Goal: Contribute content: Add original content to the website for others to see

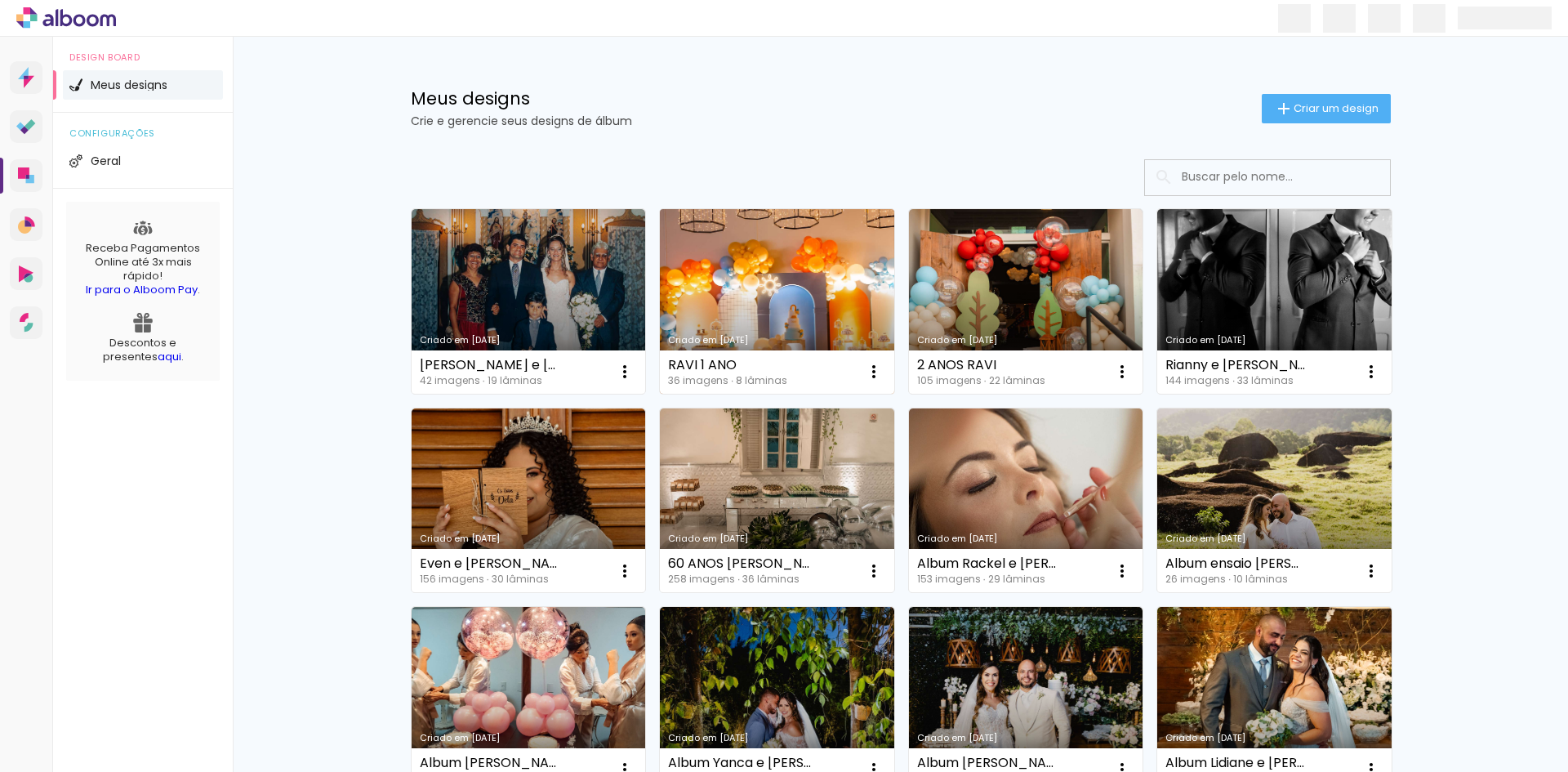
click at [714, 302] on link "Criado em [DATE]" at bounding box center [777, 301] width 234 height 184
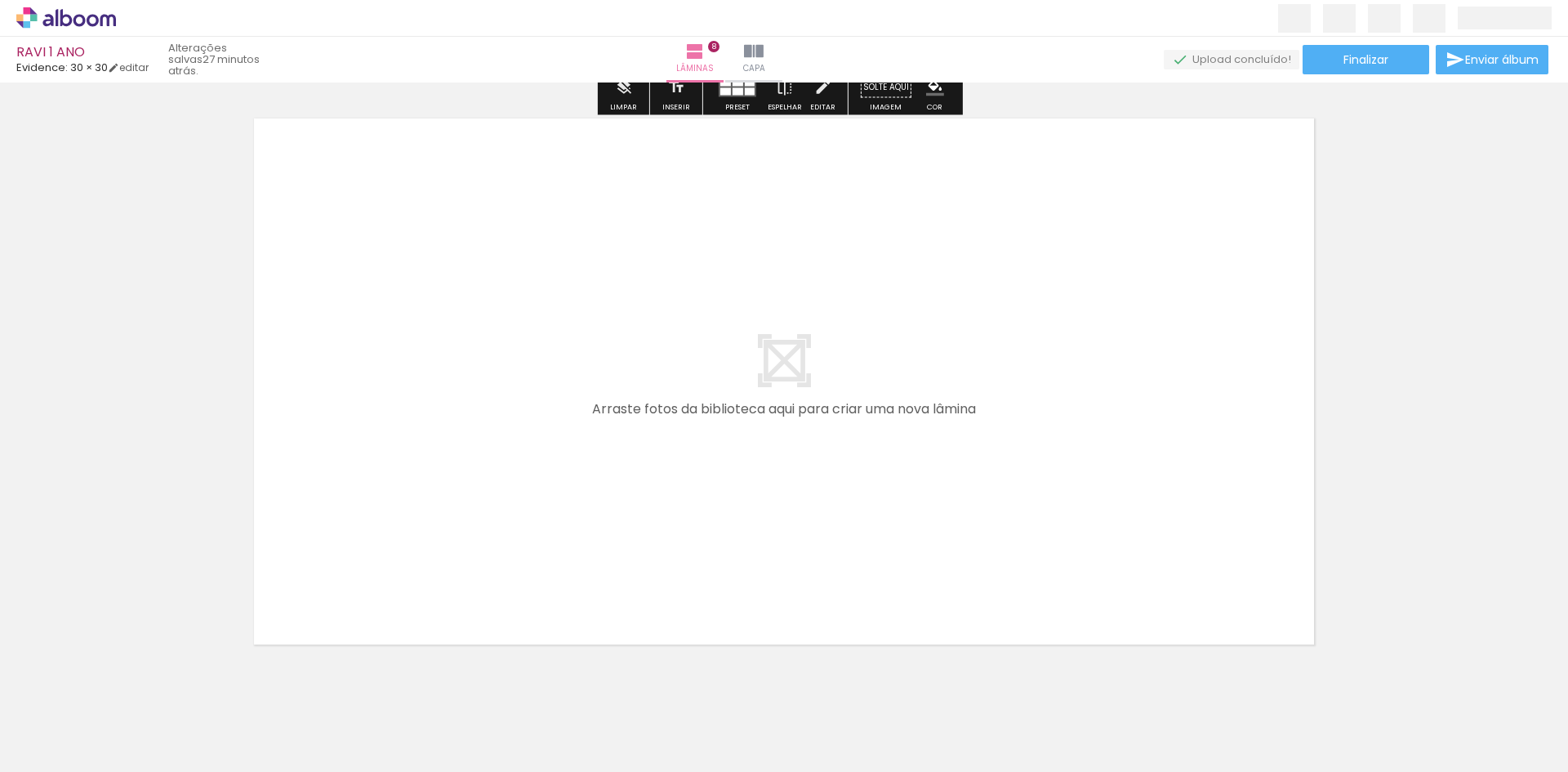
scroll to position [4652, 0]
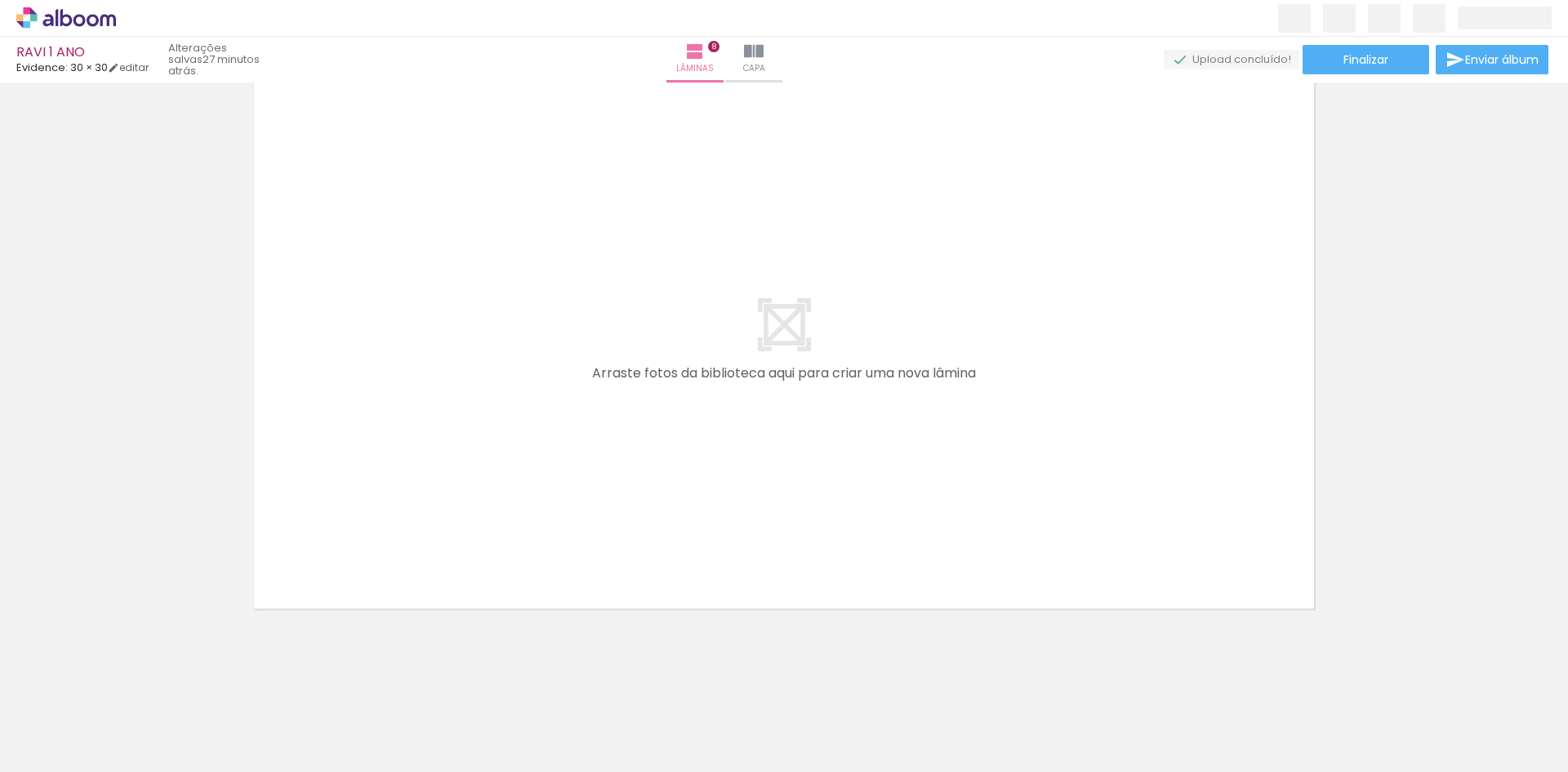
click at [24, 757] on iron-icon at bounding box center [23, 749] width 19 height 19
click at [0, 0] on input "file" at bounding box center [0, 0] width 0 height 0
click at [57, 734] on div "Biblioteca 36 fotos Todas as fotos Não utilizadas Adicionar Fotos" at bounding box center [50, 721] width 101 height 81
click at [64, 746] on span "Adicionar Fotos" at bounding box center [58, 749] width 49 height 18
click at [0, 0] on input "file" at bounding box center [0, 0] width 0 height 0
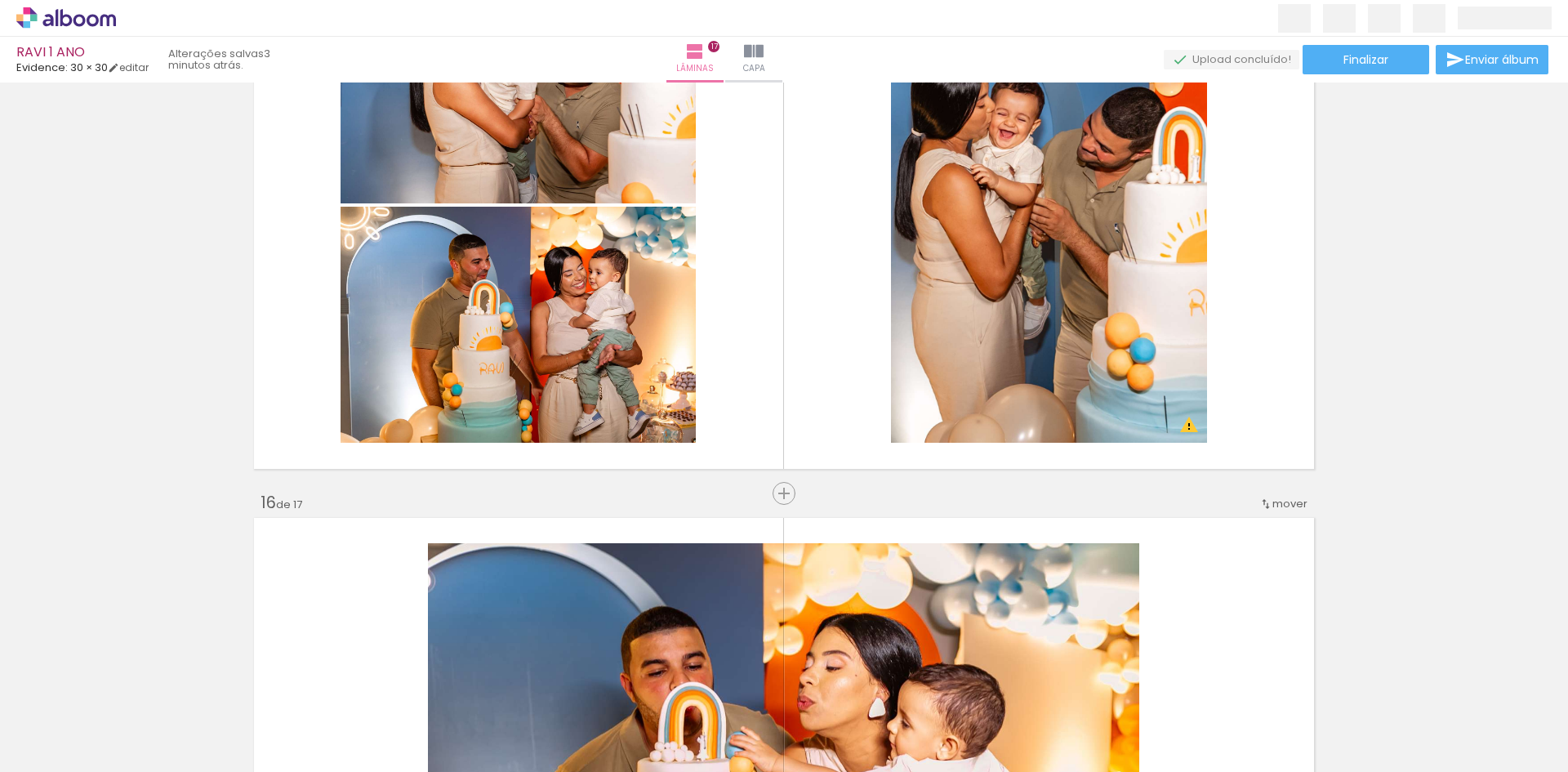
scroll to position [0, 638]
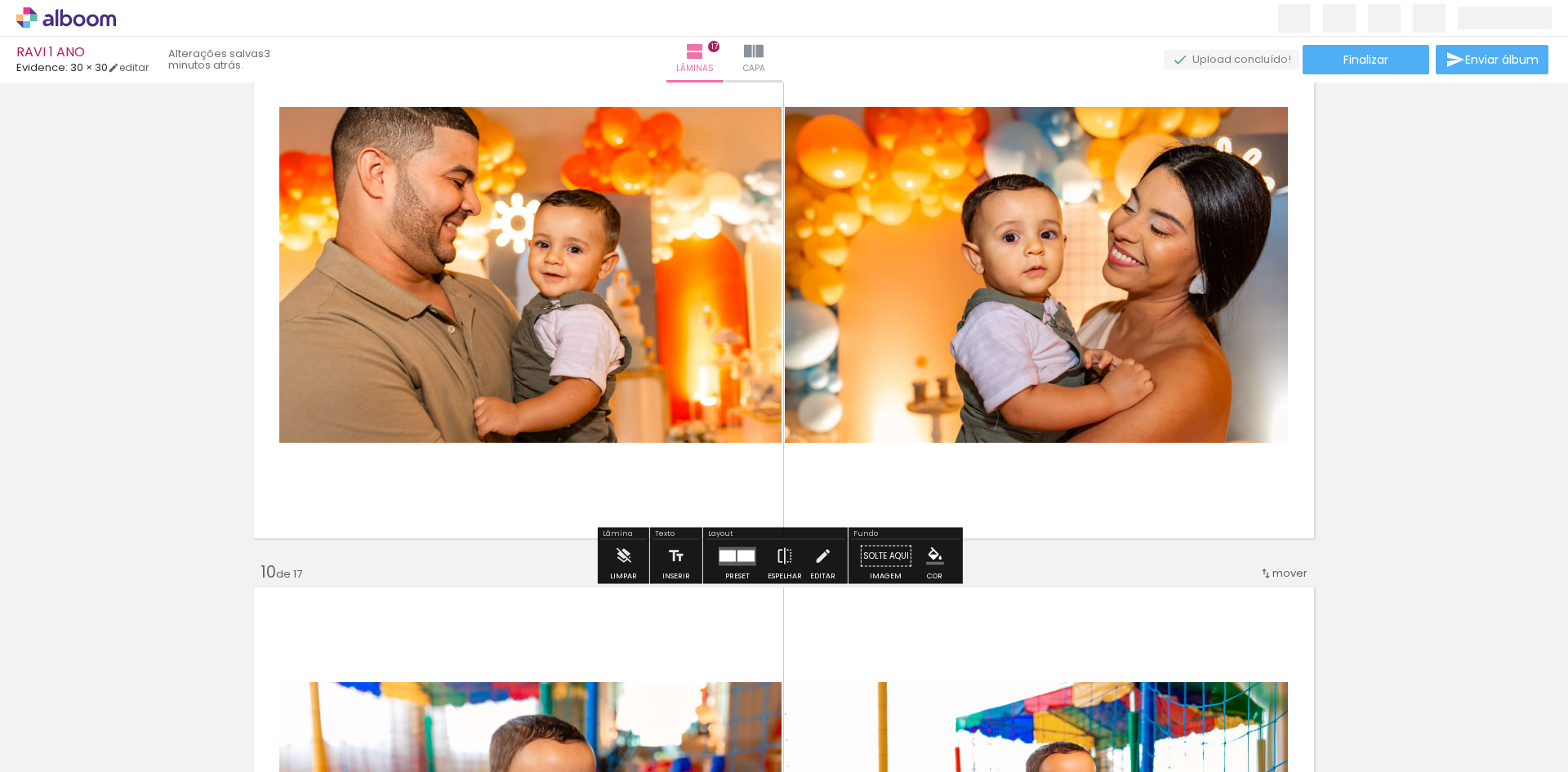
scroll to position [4738, 0]
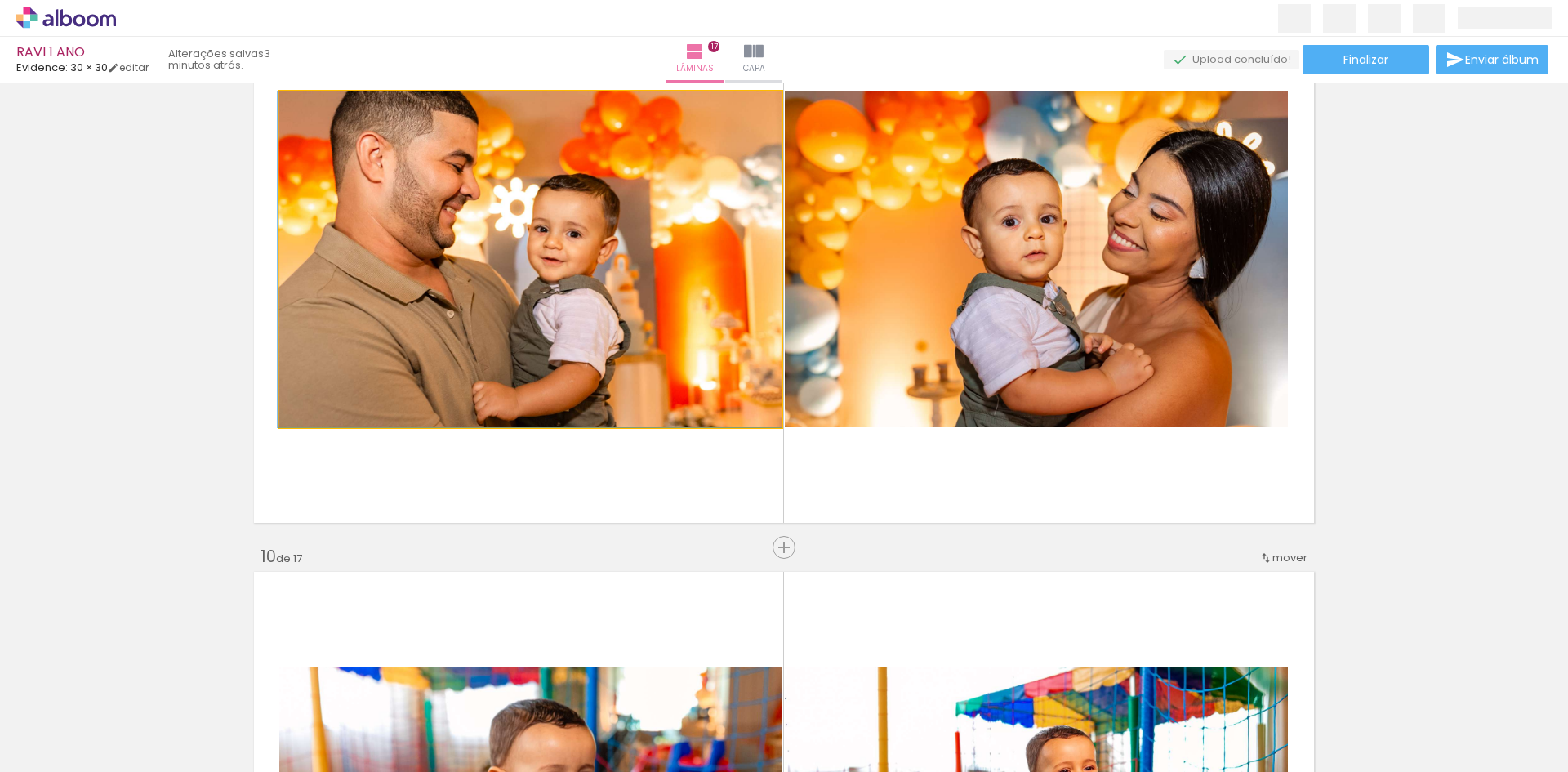
drag, startPoint x: 596, startPoint y: 272, endPoint x: 590, endPoint y: 341, distance: 69.3
drag, startPoint x: 590, startPoint y: 341, endPoint x: 606, endPoint y: 357, distance: 22.6
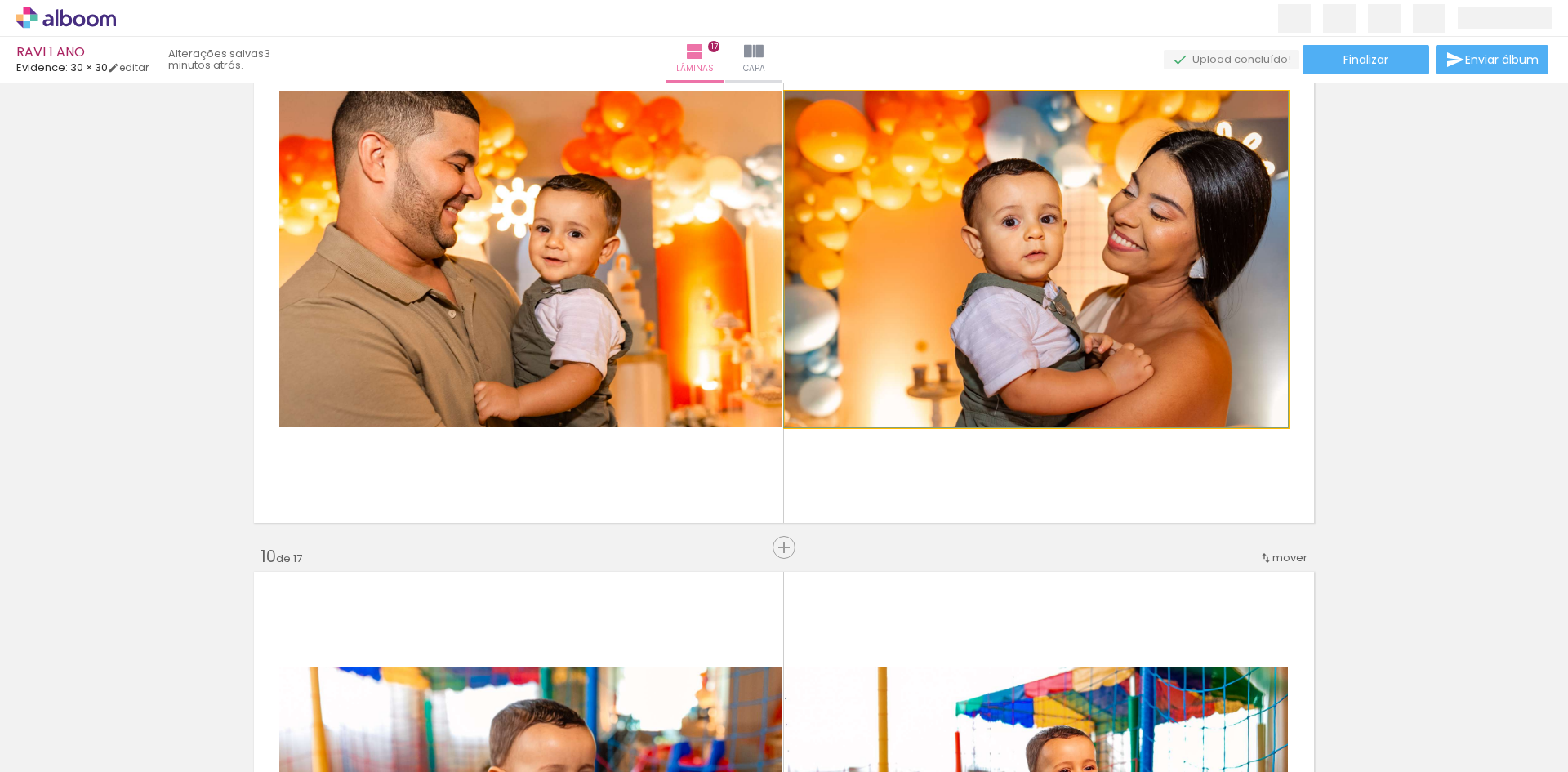
drag, startPoint x: 979, startPoint y: 324, endPoint x: 936, endPoint y: 322, distance: 43.0
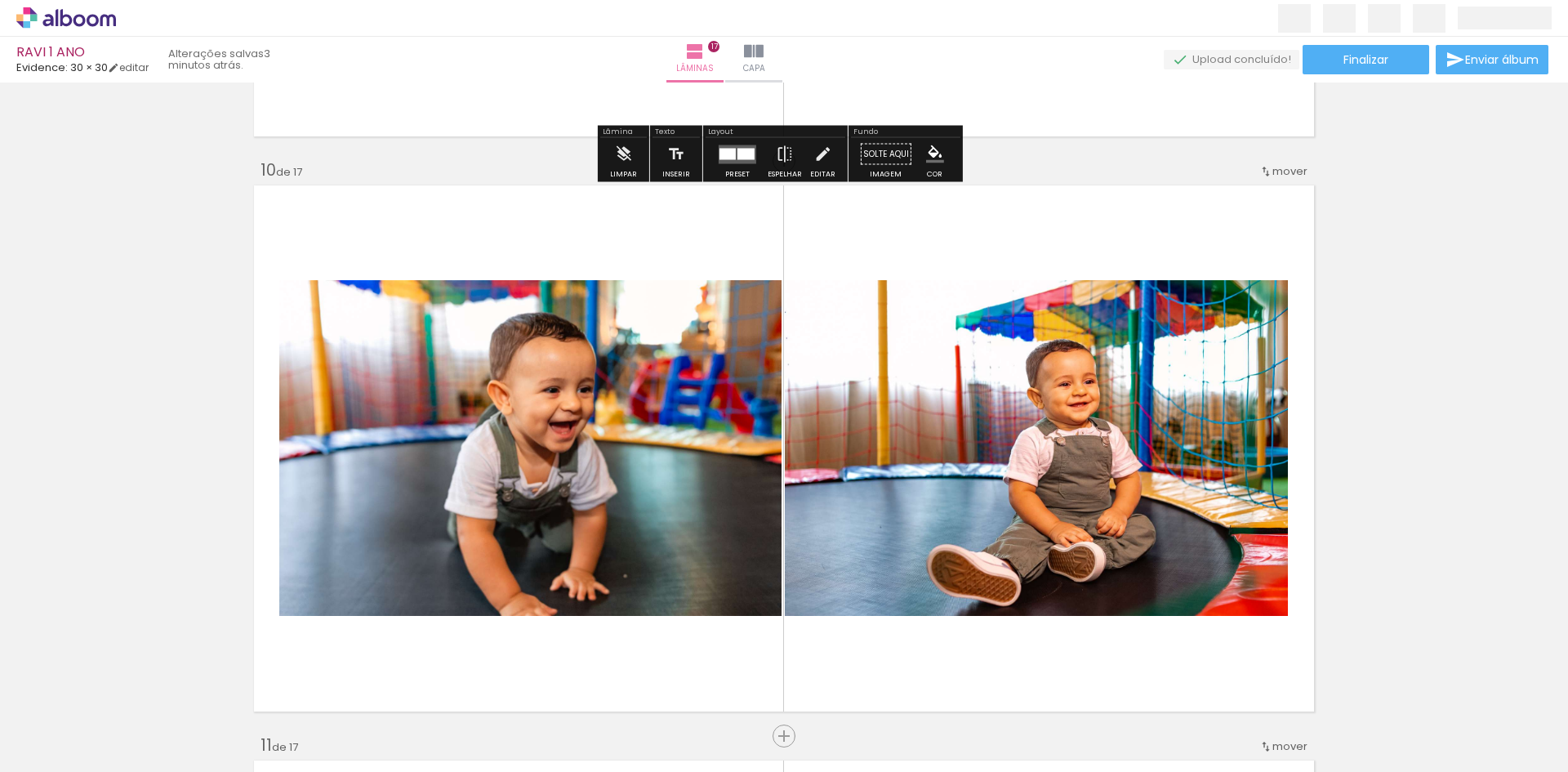
scroll to position [5146, 0]
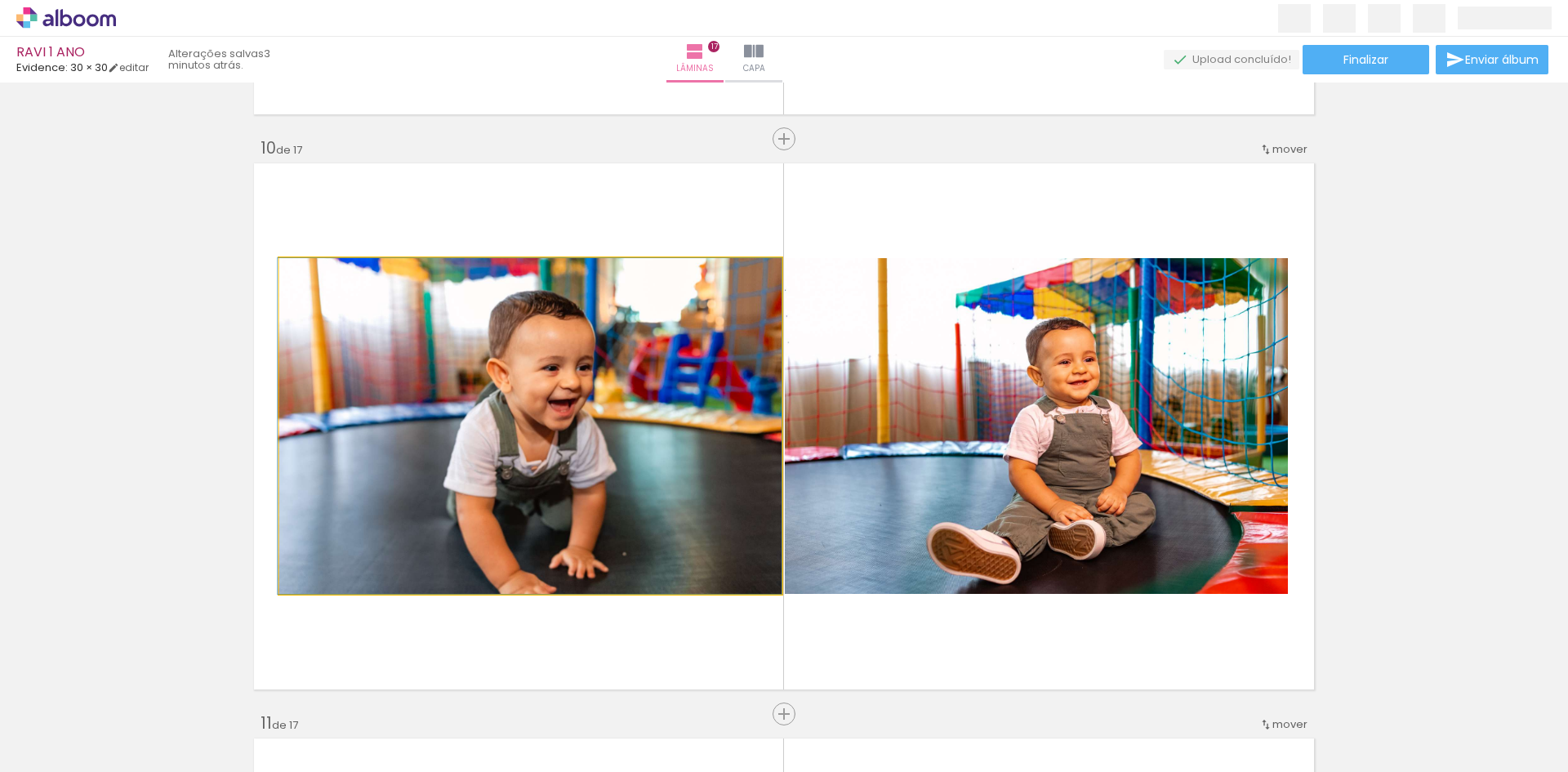
drag, startPoint x: 621, startPoint y: 408, endPoint x: 619, endPoint y: 318, distance: 90.0
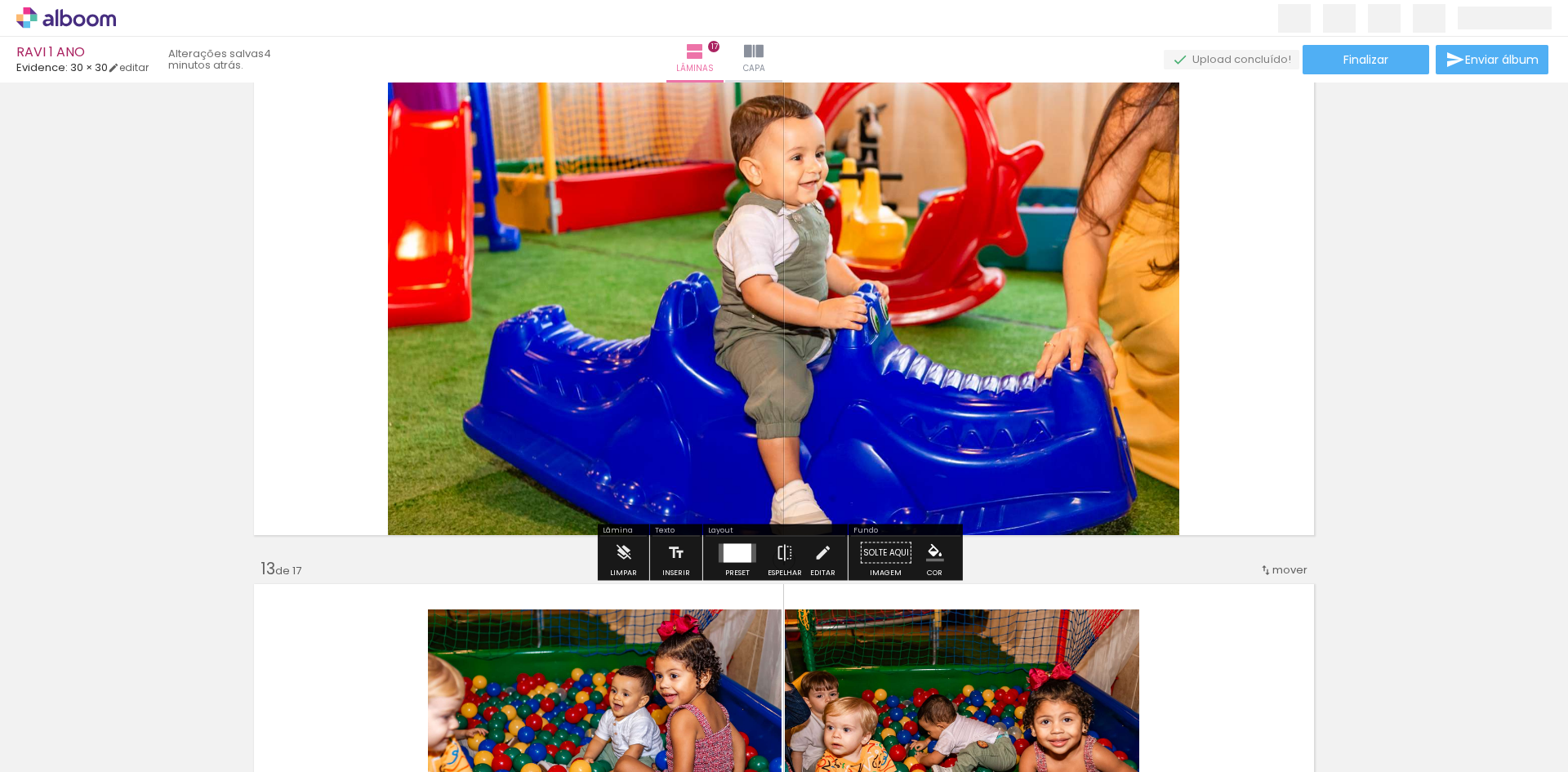
scroll to position [6372, 0]
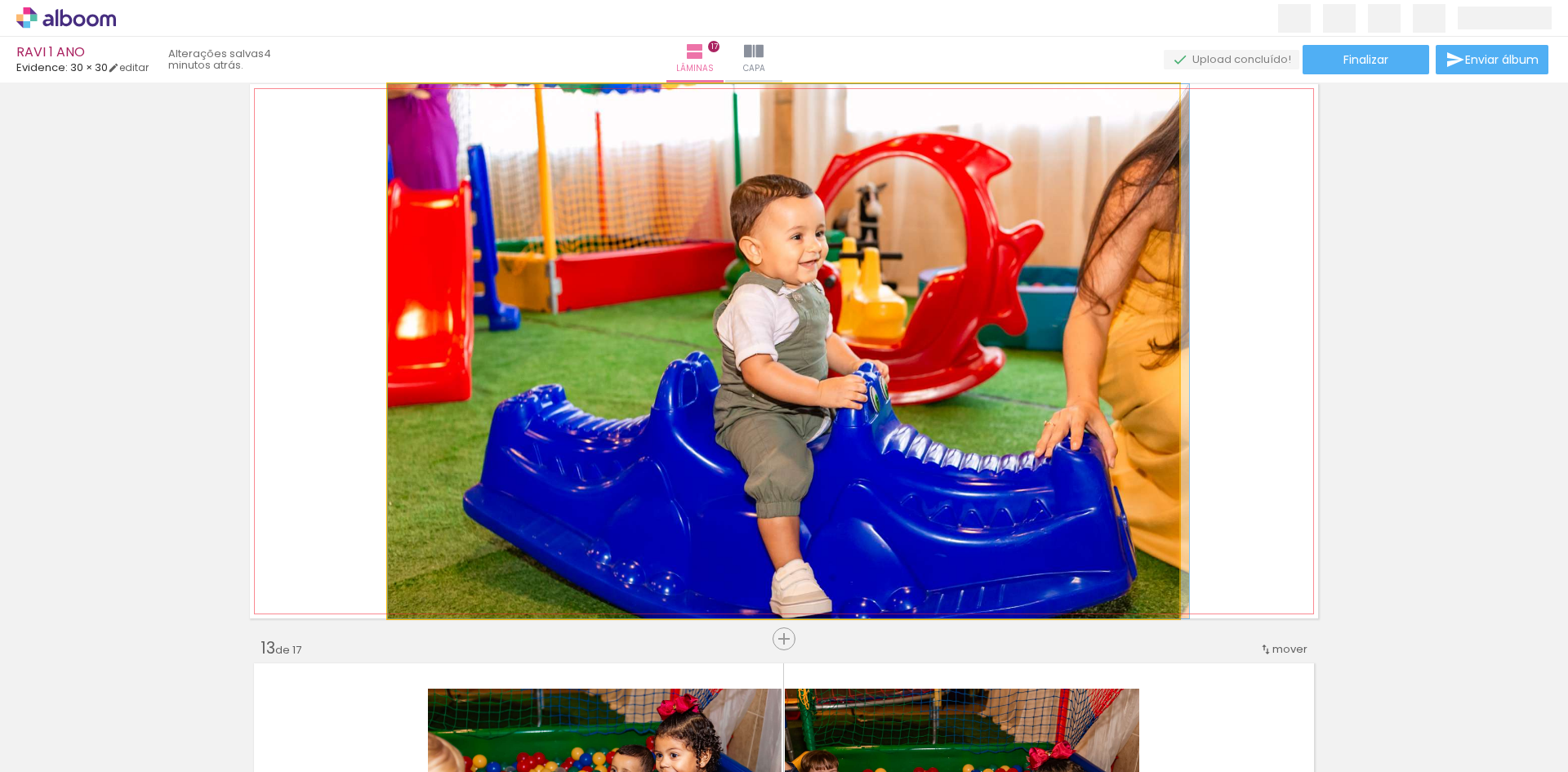
drag, startPoint x: 873, startPoint y: 351, endPoint x: 887, endPoint y: 337, distance: 19.8
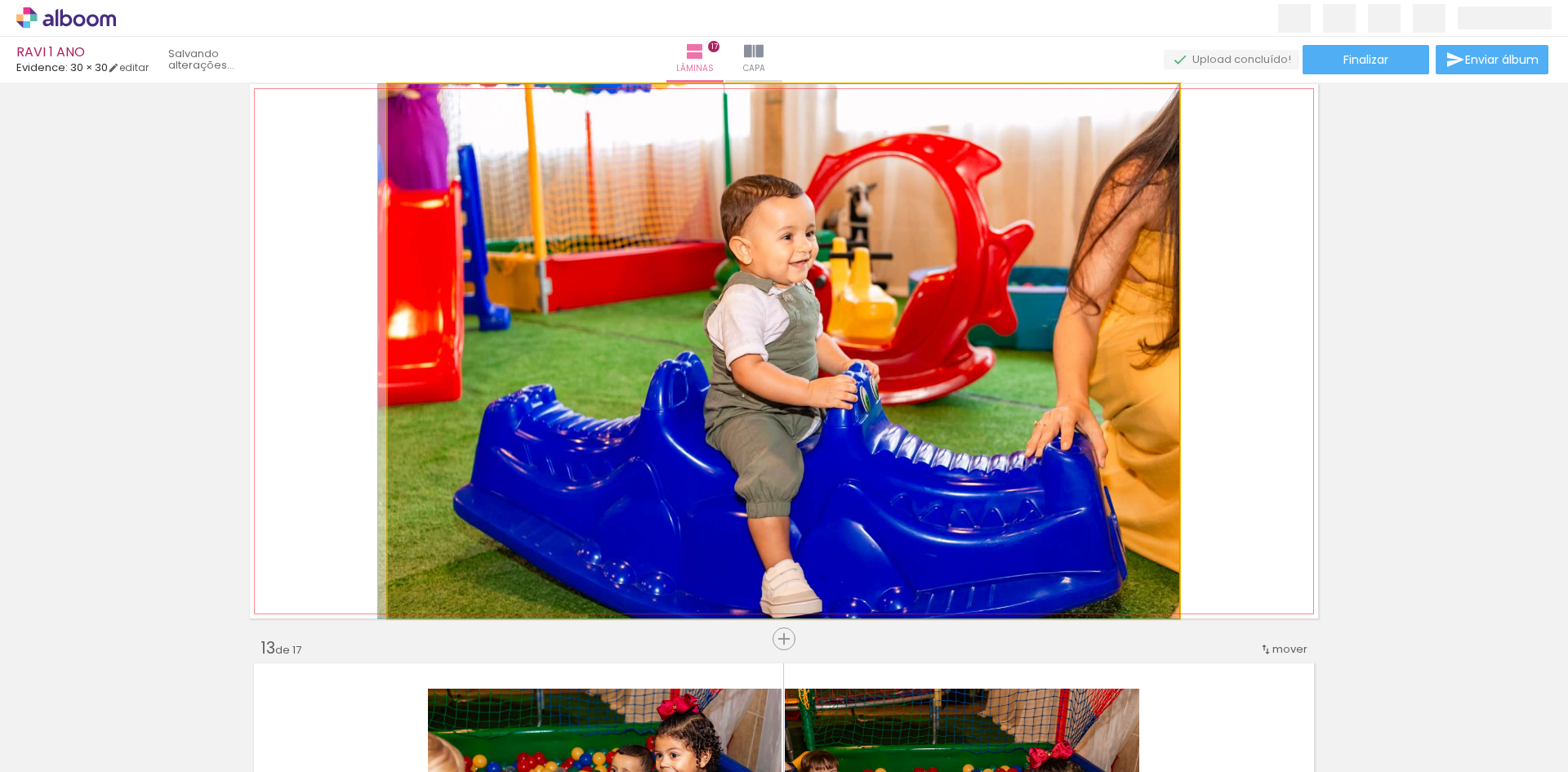
drag, startPoint x: 937, startPoint y: 319, endPoint x: 927, endPoint y: 306, distance: 16.4
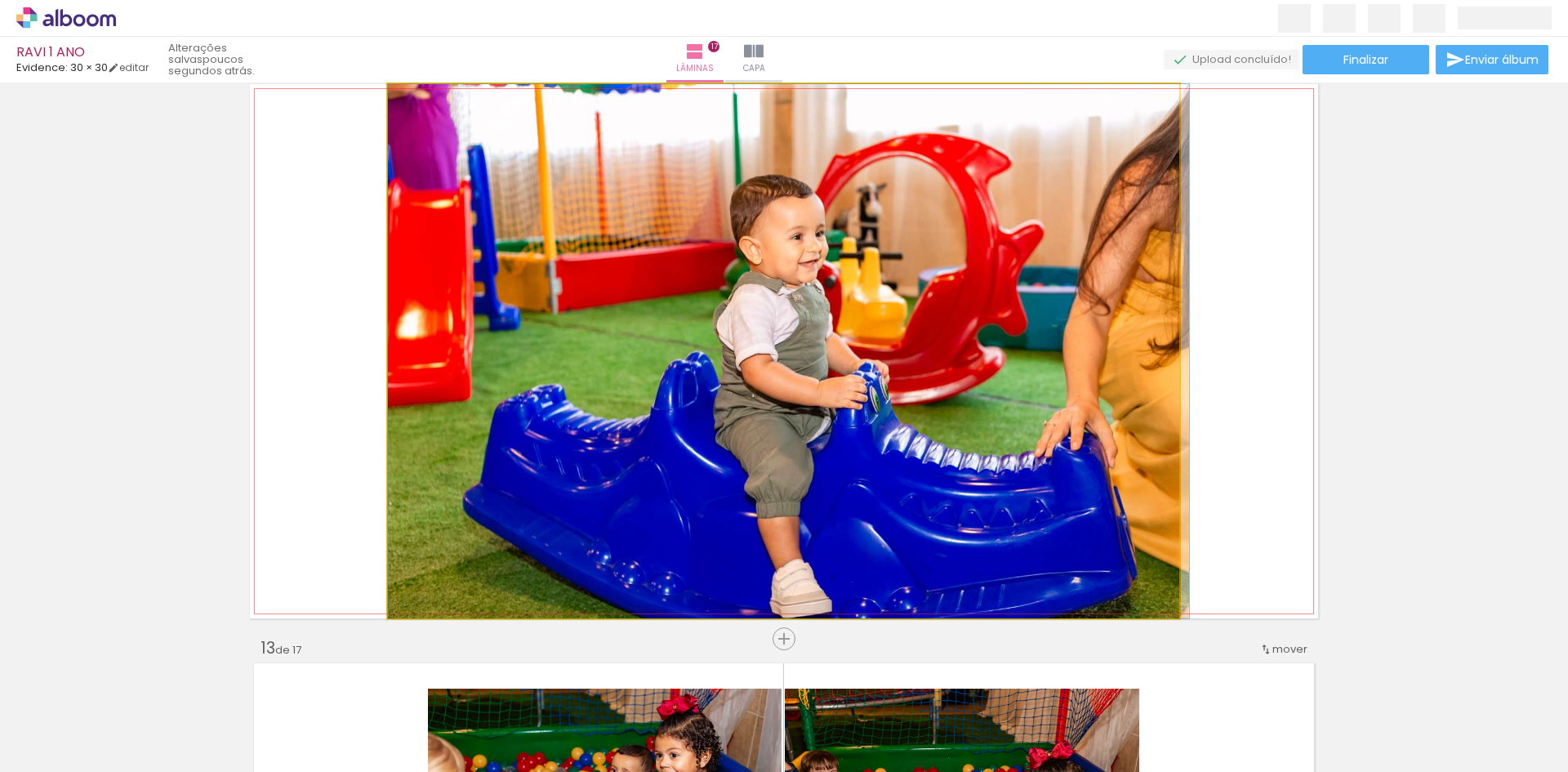
drag, startPoint x: 935, startPoint y: 307, endPoint x: 950, endPoint y: 307, distance: 15.0
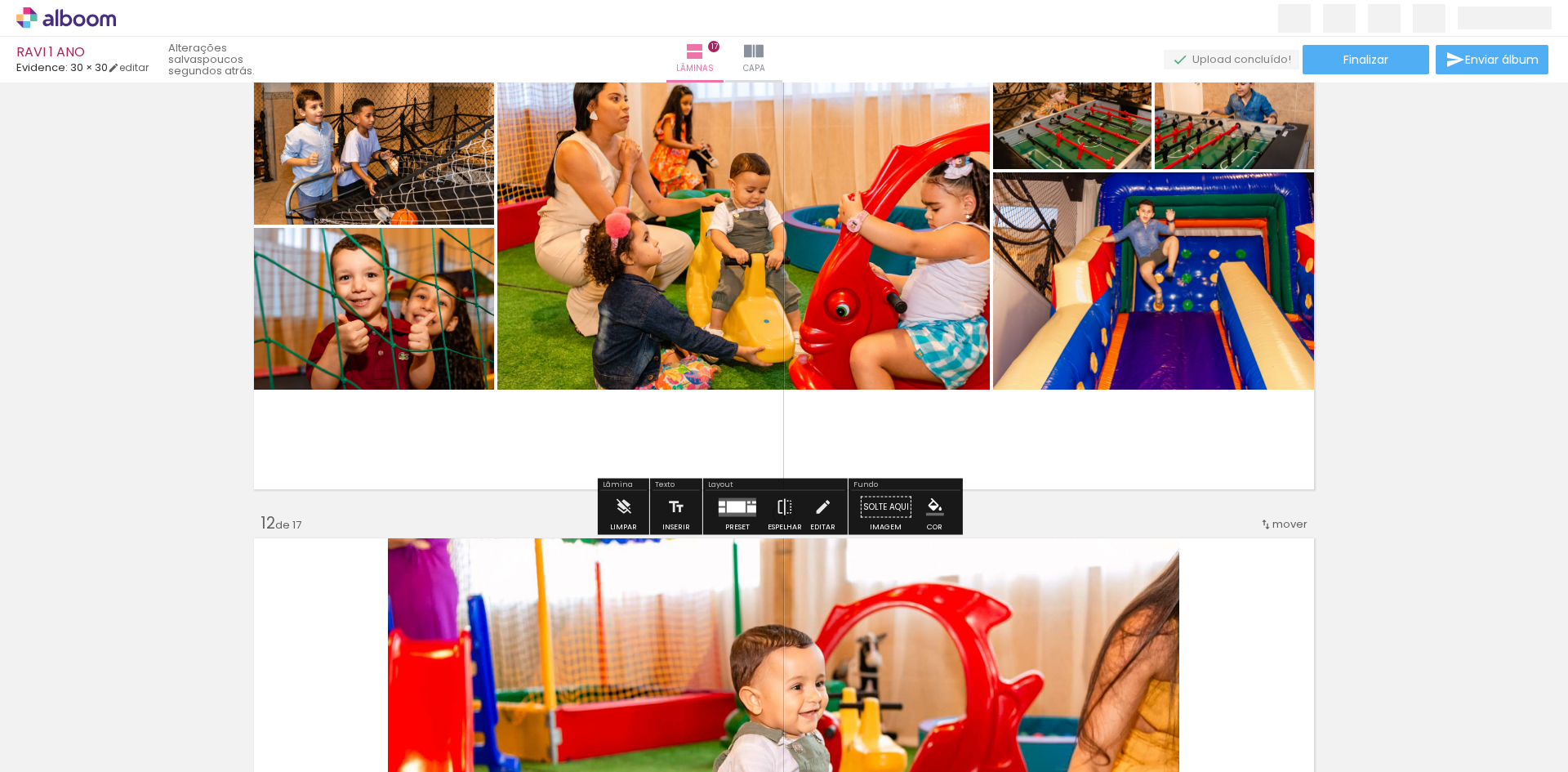
scroll to position [6127, 0]
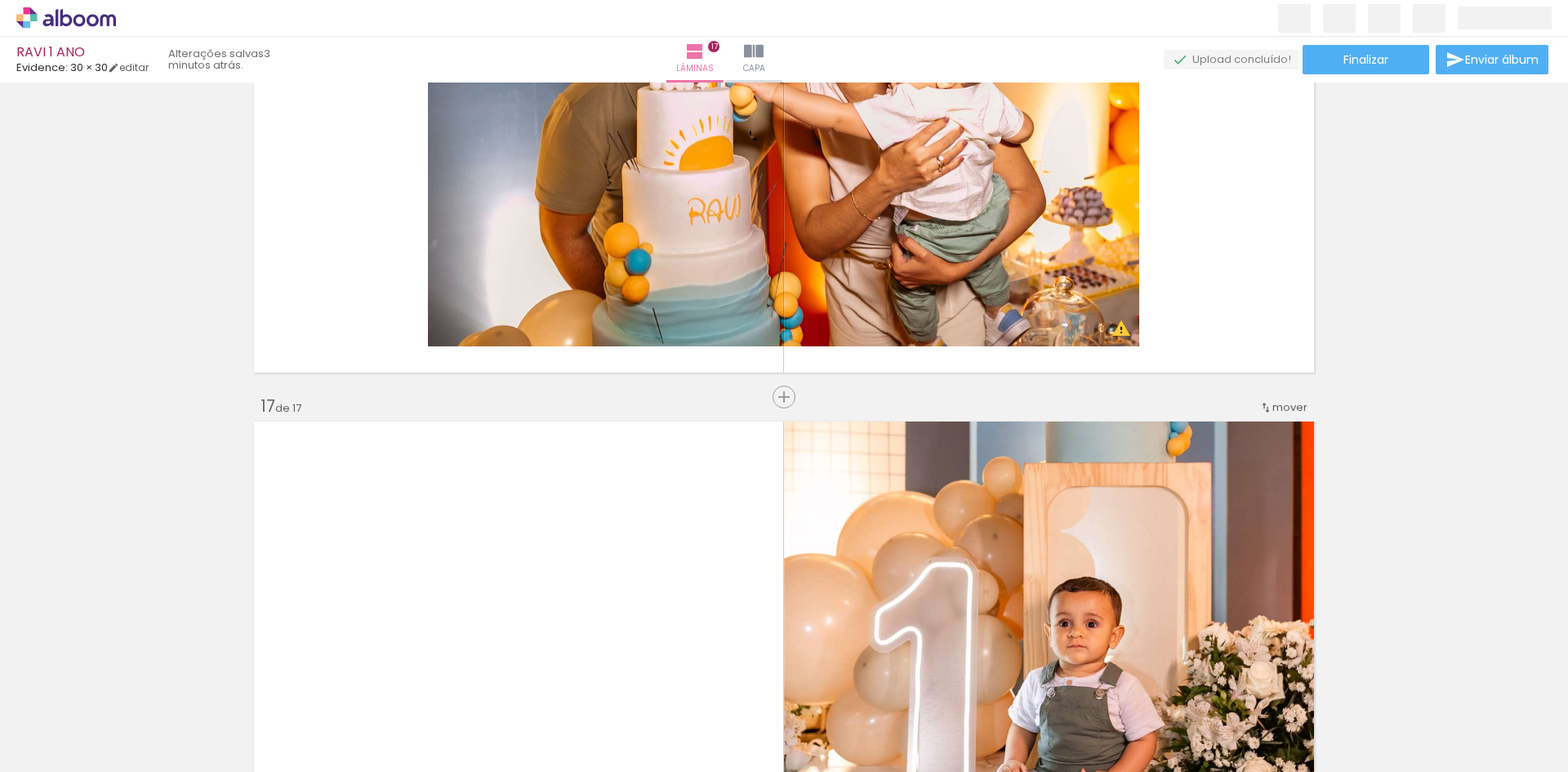
scroll to position [8741, 0]
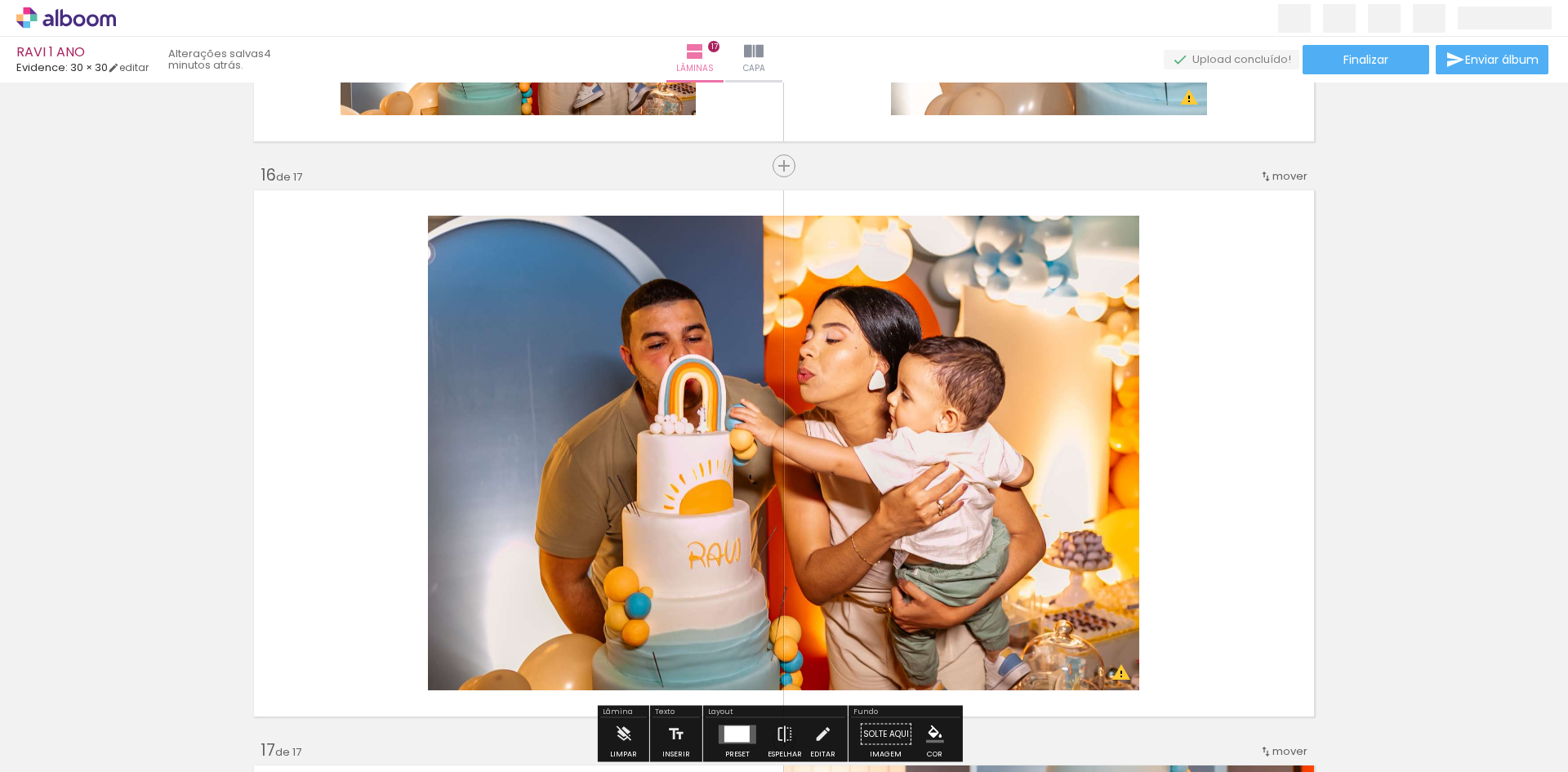
scroll to position [8495, 0]
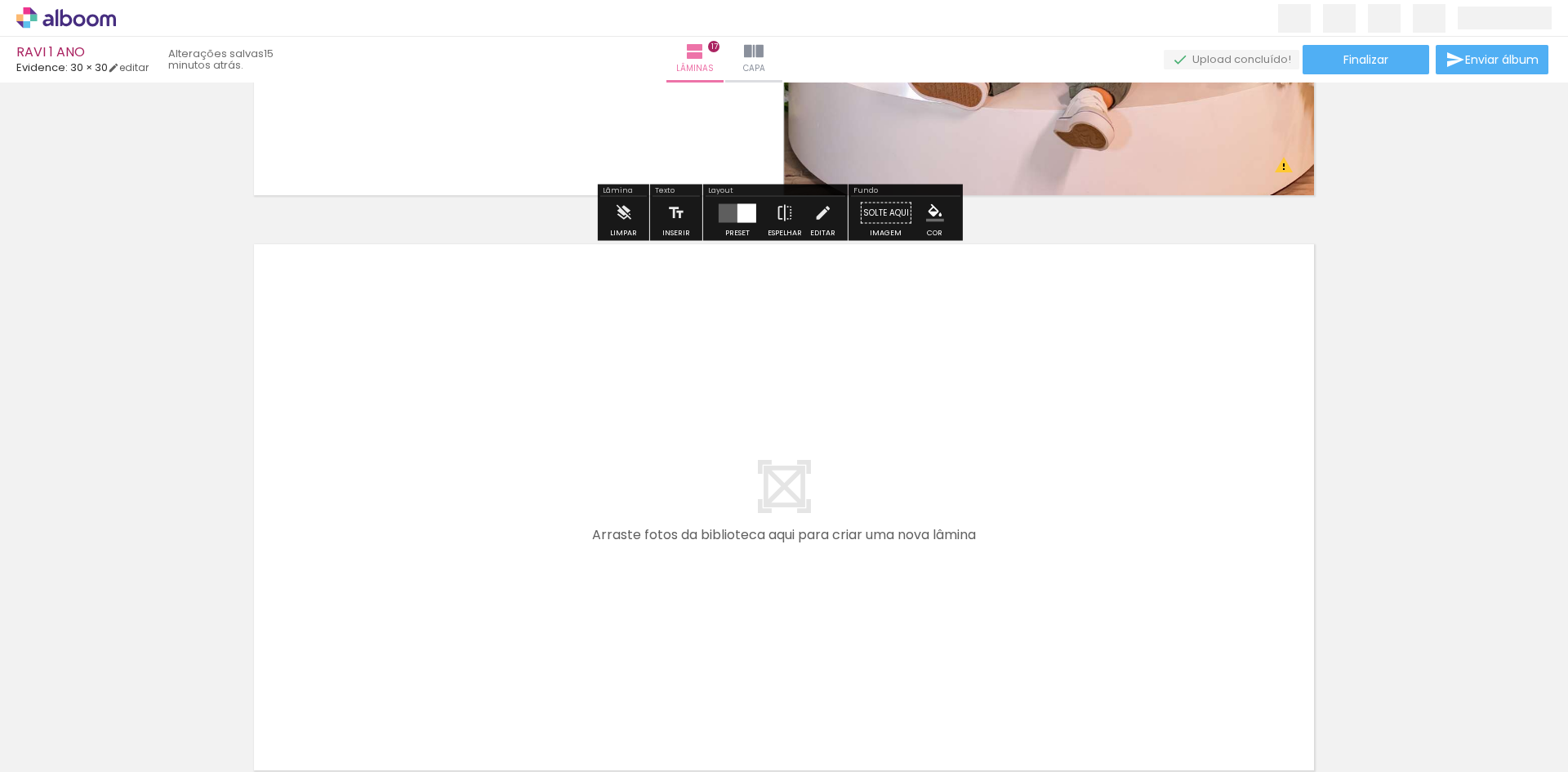
scroll to position [9721, 0]
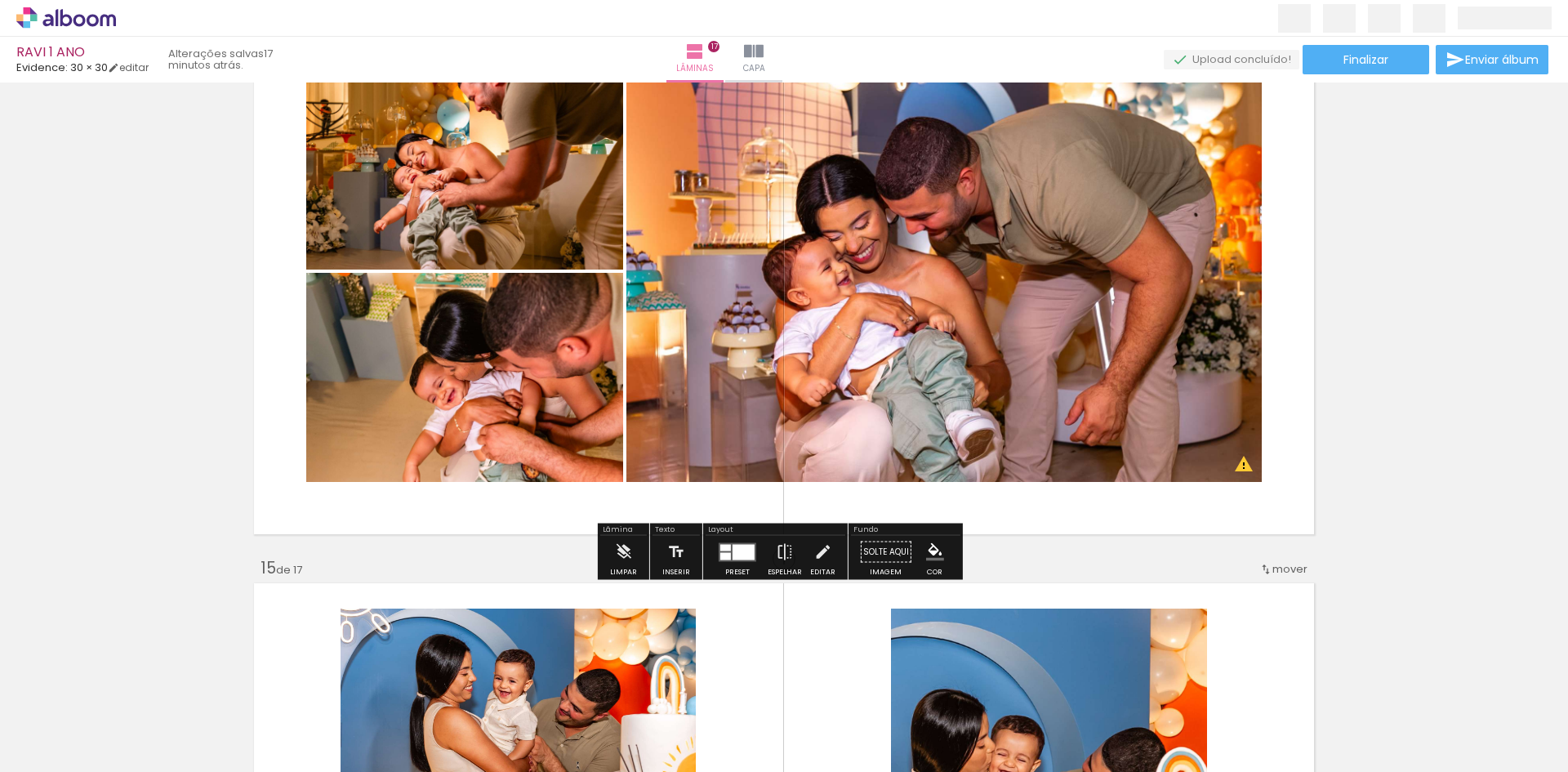
scroll to position [7541, 0]
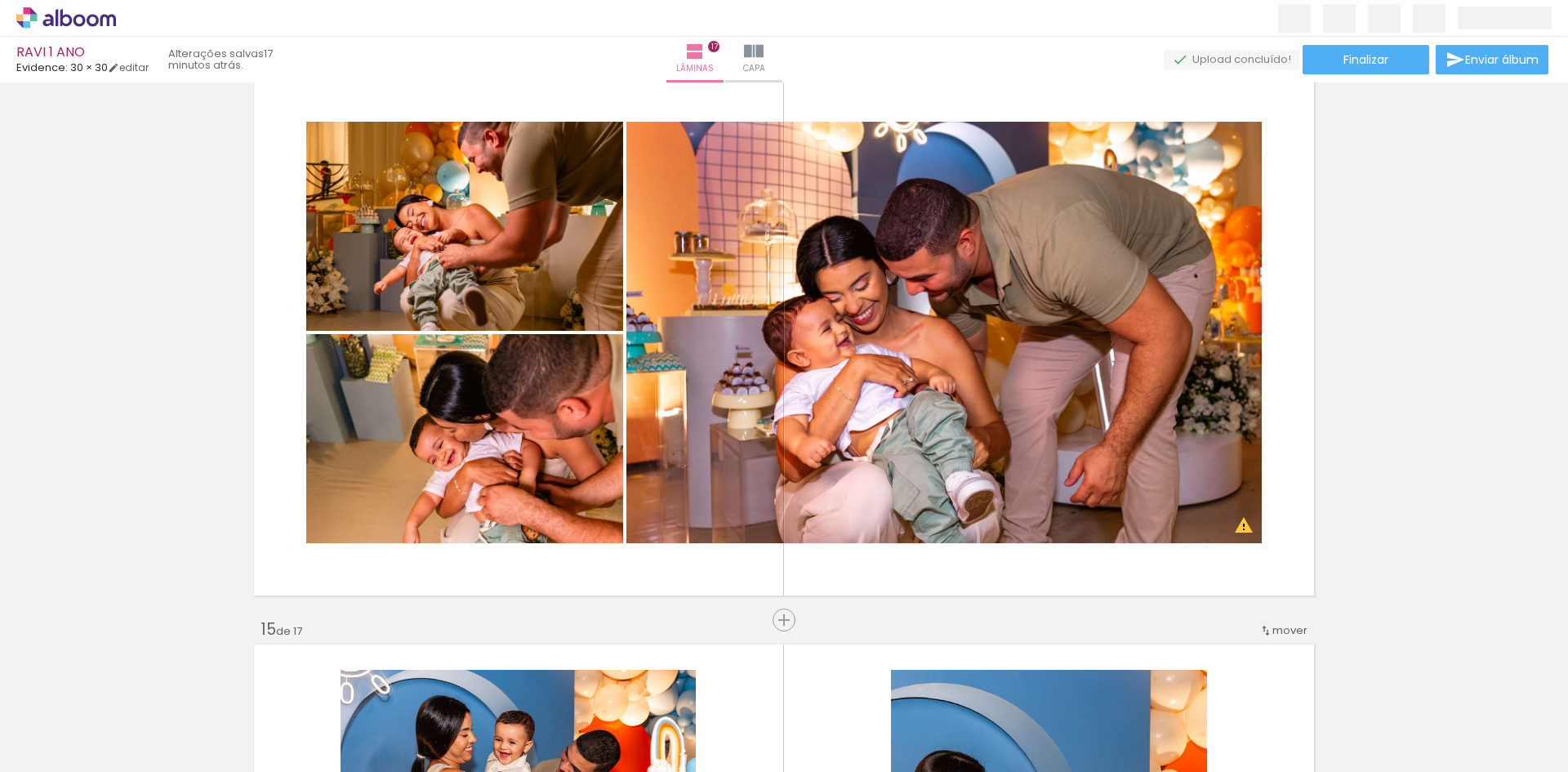
click at [68, 744] on span "Adicionar Fotos" at bounding box center [58, 749] width 49 height 18
click at [0, 0] on input "file" at bounding box center [0, 0] width 0 height 0
